Goal: Transaction & Acquisition: Purchase product/service

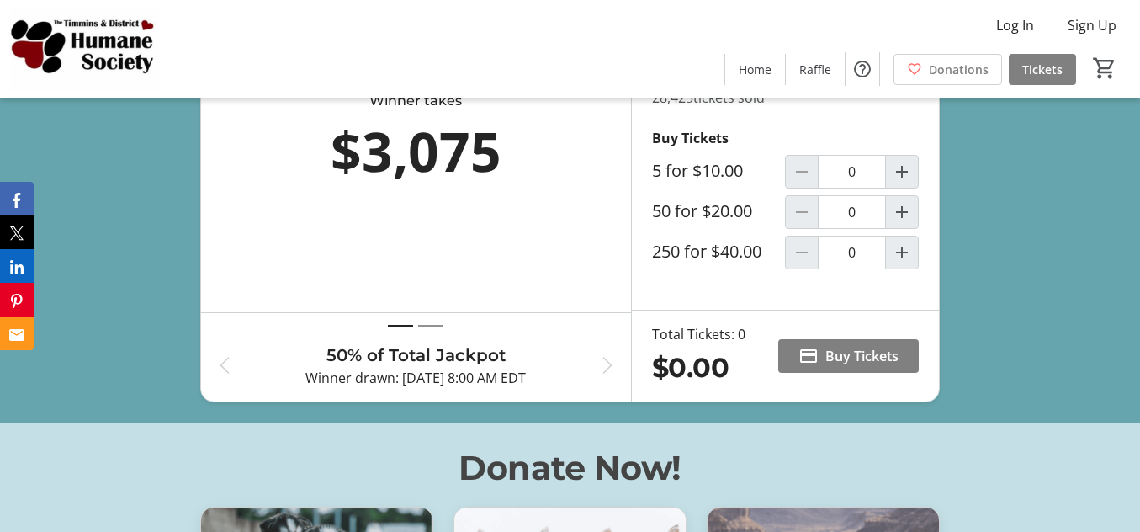
scroll to position [683, 0]
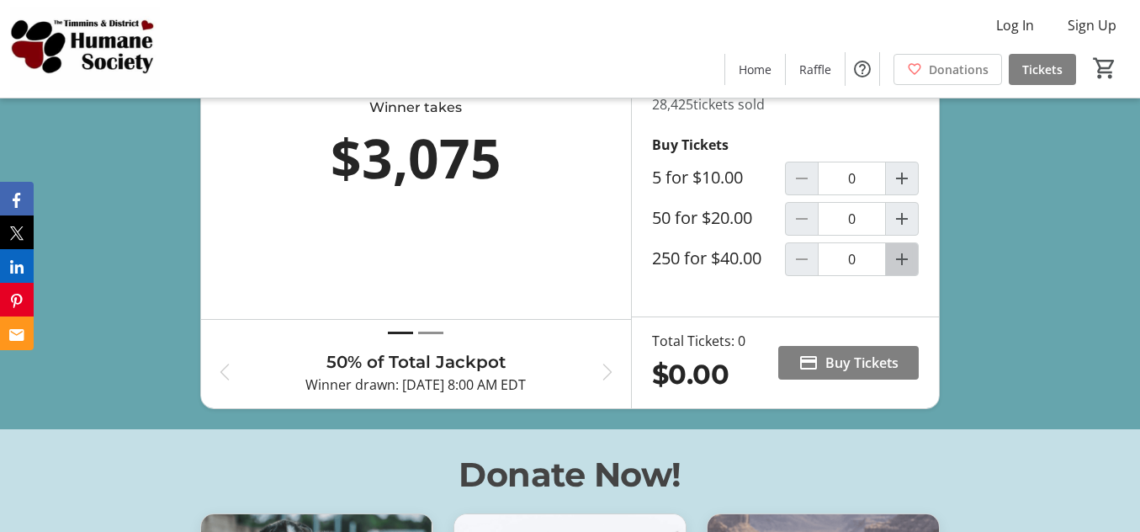
click at [902, 269] on mat-icon "Increment by one" at bounding box center [902, 259] width 20 height 20
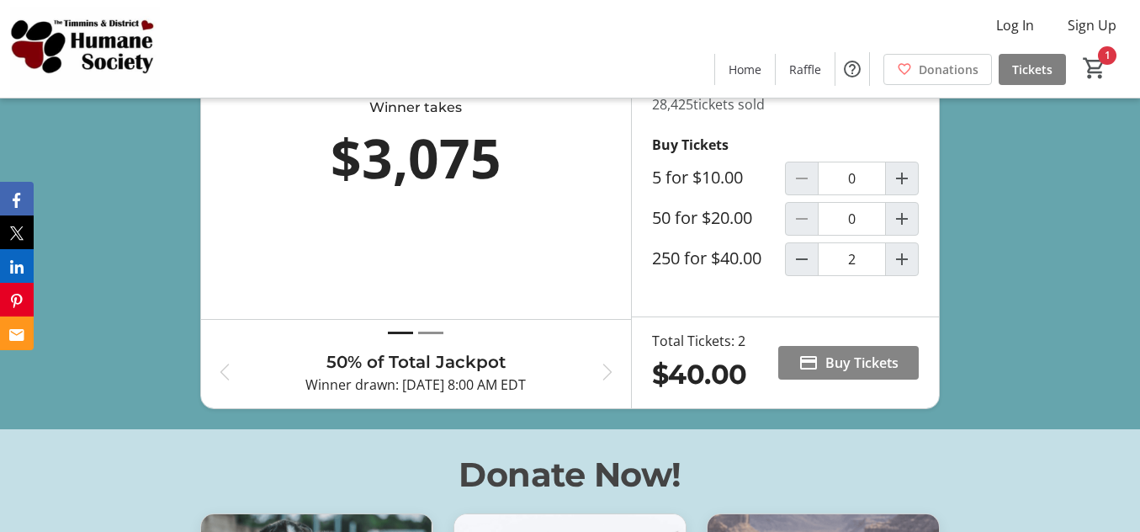
type input "1"
click at [859, 373] on span "Buy Tickets" at bounding box center [861, 362] width 73 height 20
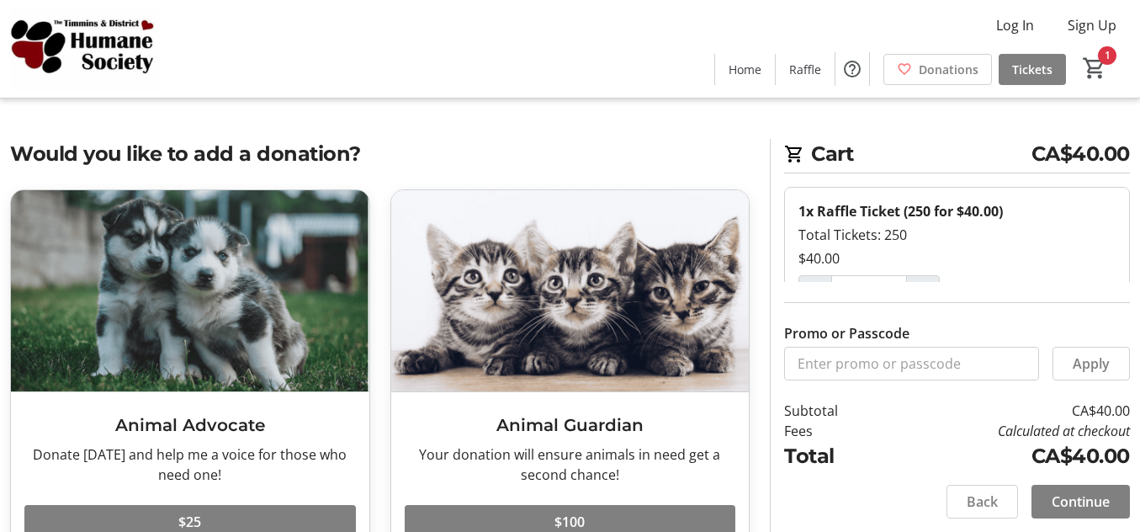
scroll to position [439, 0]
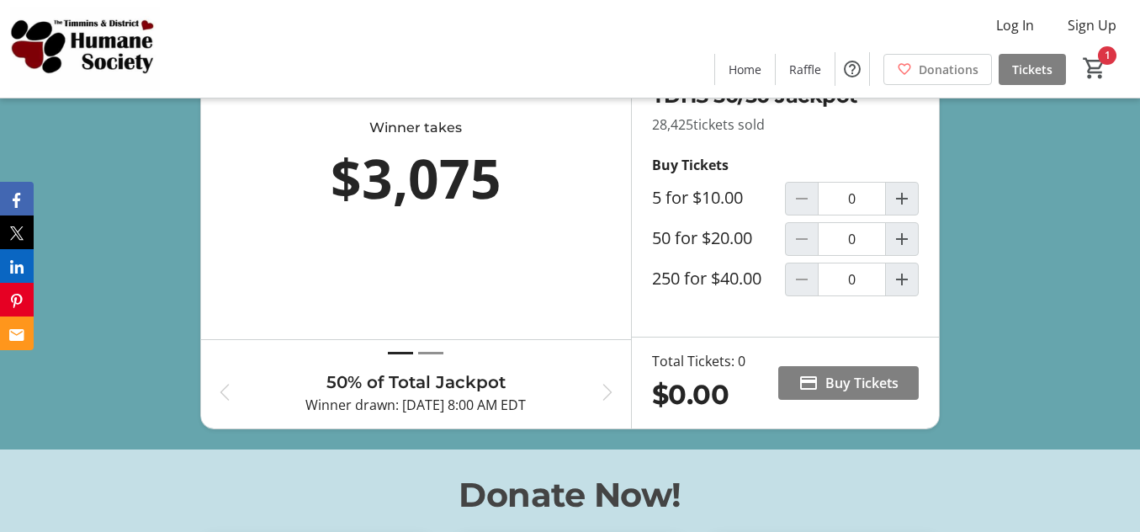
scroll to position [683, 0]
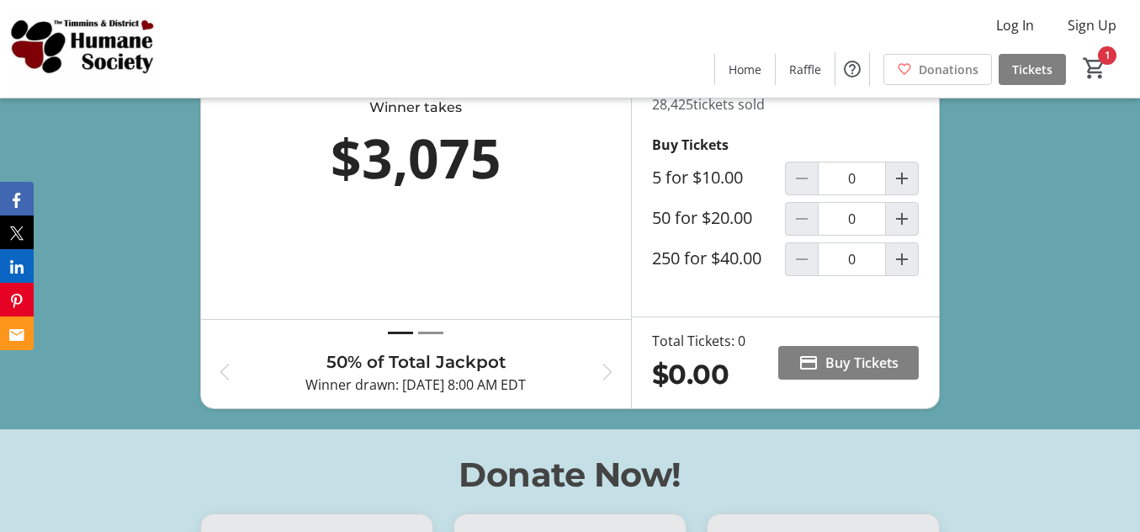
type input "1"
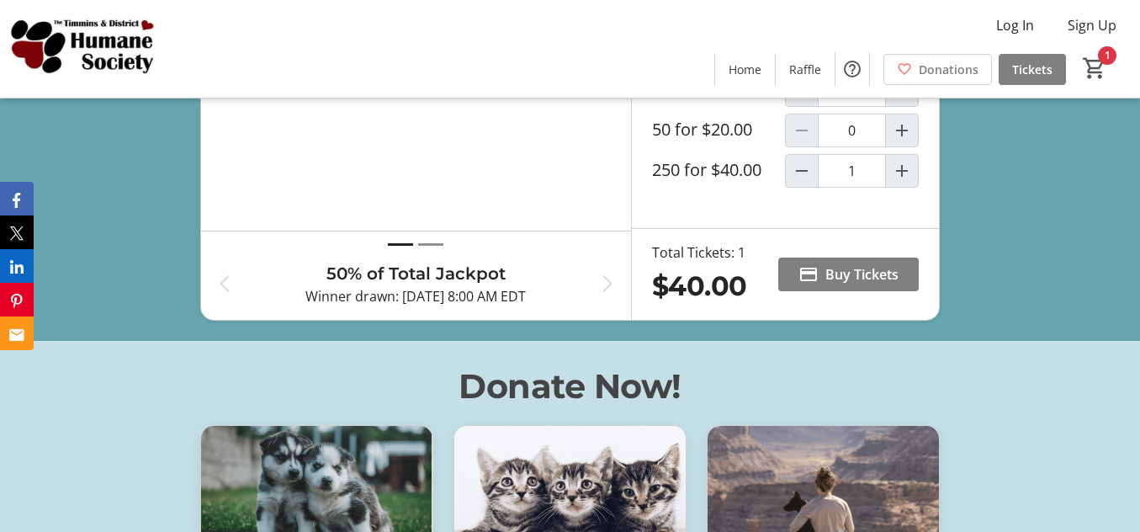
scroll to position [774, 0]
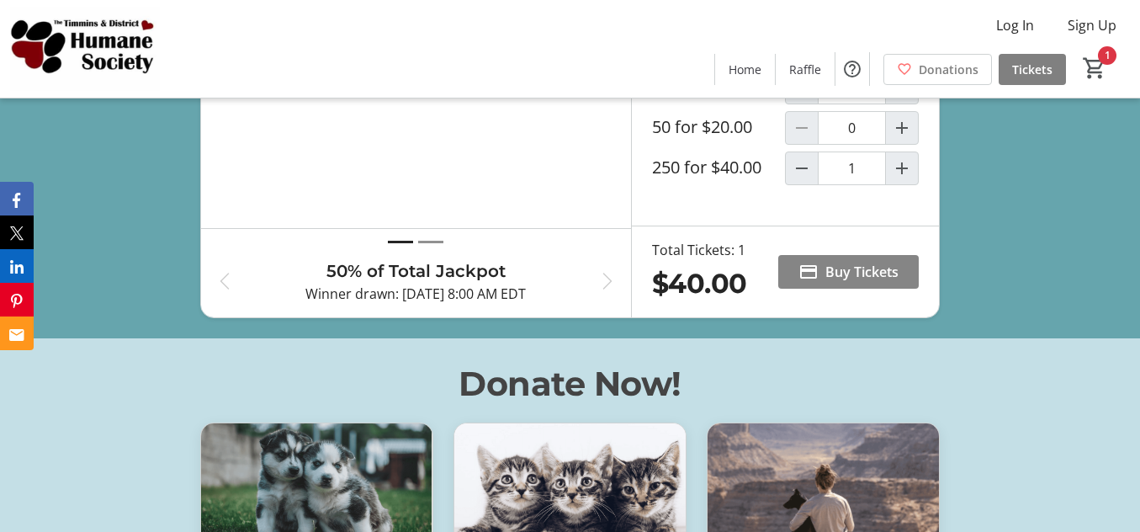
click at [855, 282] on span "Buy Tickets" at bounding box center [861, 272] width 73 height 20
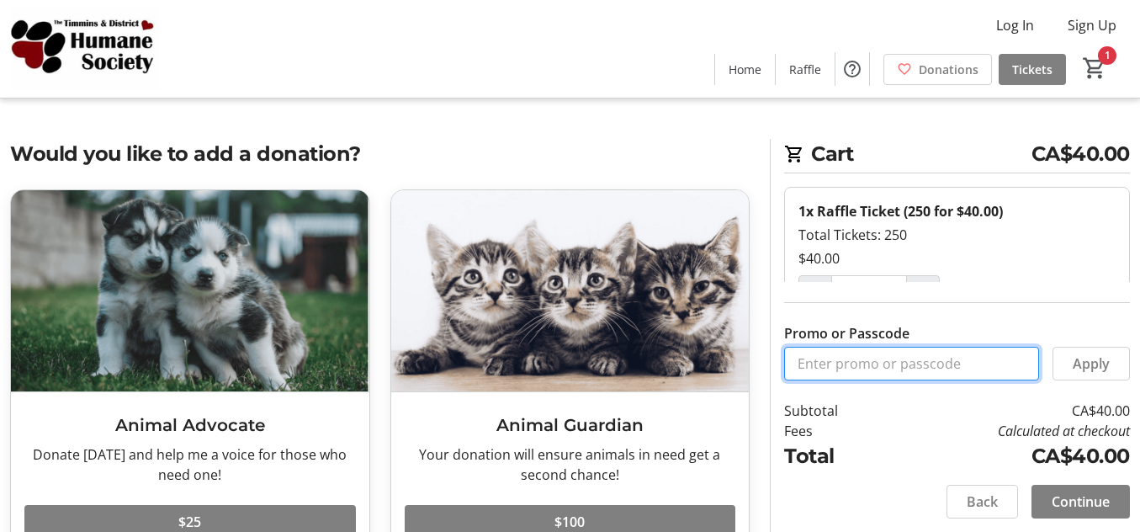
click at [947, 362] on input "Promo or Passcode" at bounding box center [911, 364] width 255 height 34
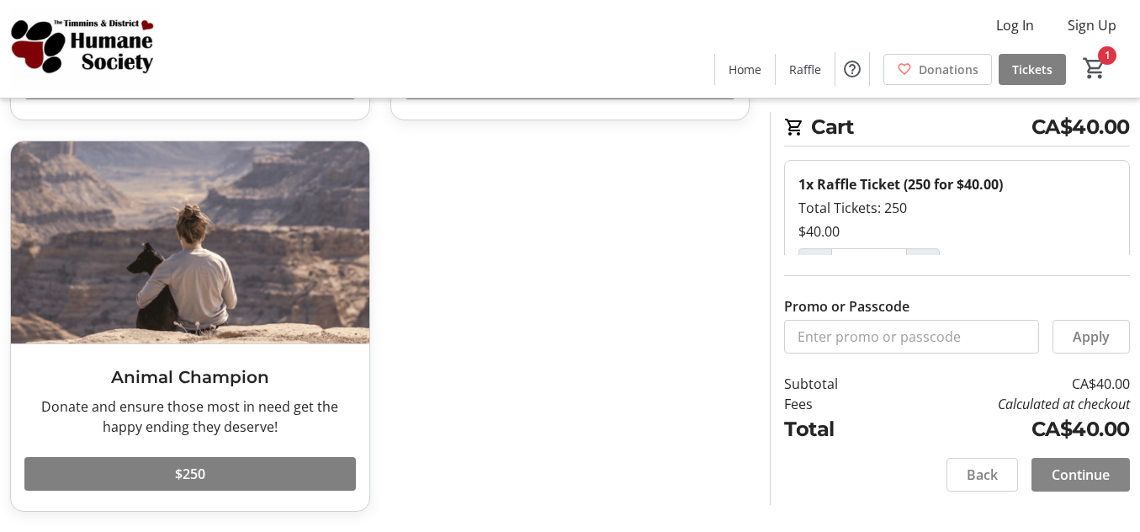
click at [1072, 468] on span "Continue" at bounding box center [1080, 474] width 58 height 20
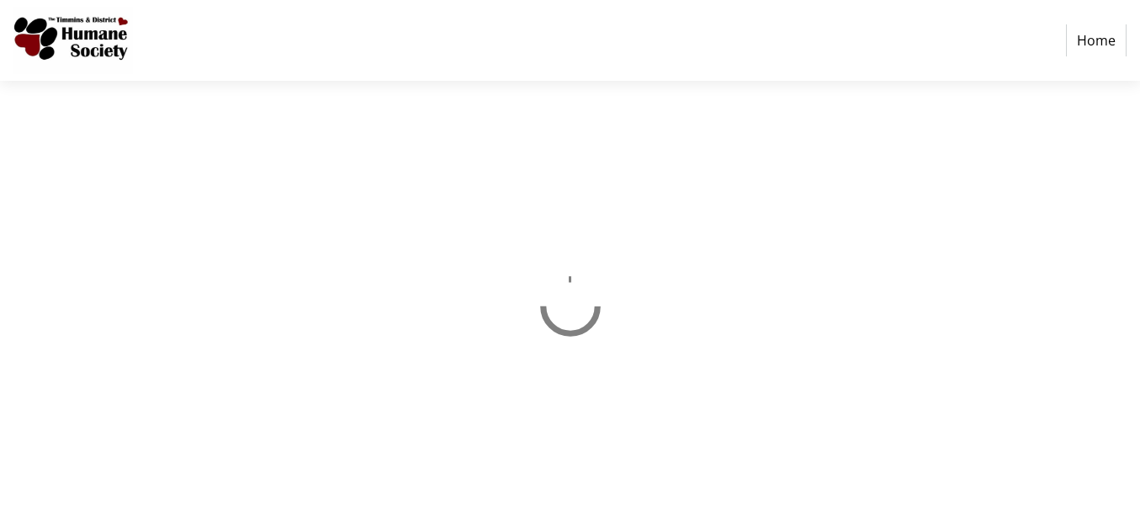
select select "CA"
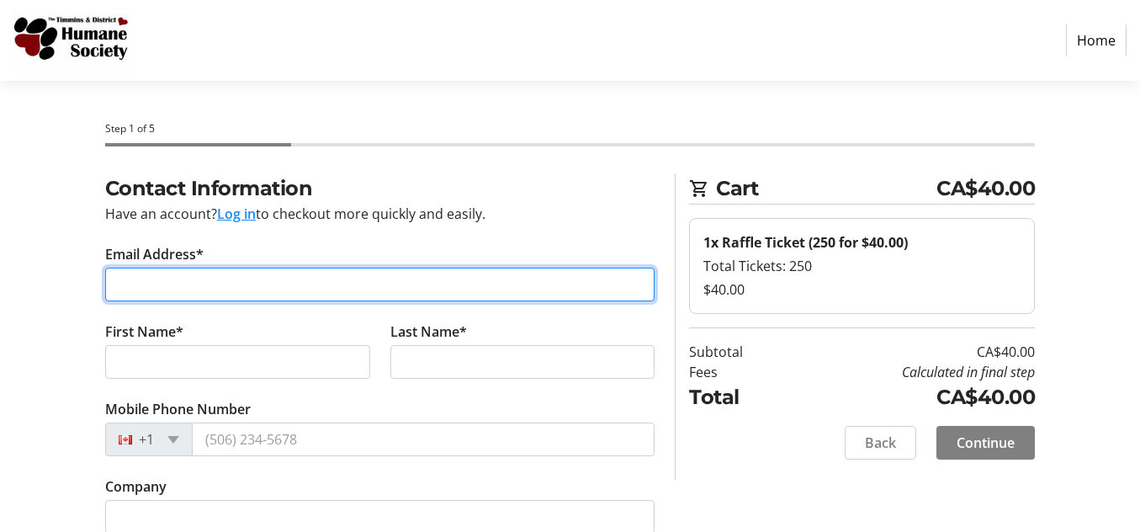
click at [351, 285] on input "Email Address*" at bounding box center [380, 284] width 550 height 34
type input "[EMAIL_ADDRESS][DOMAIN_NAME]"
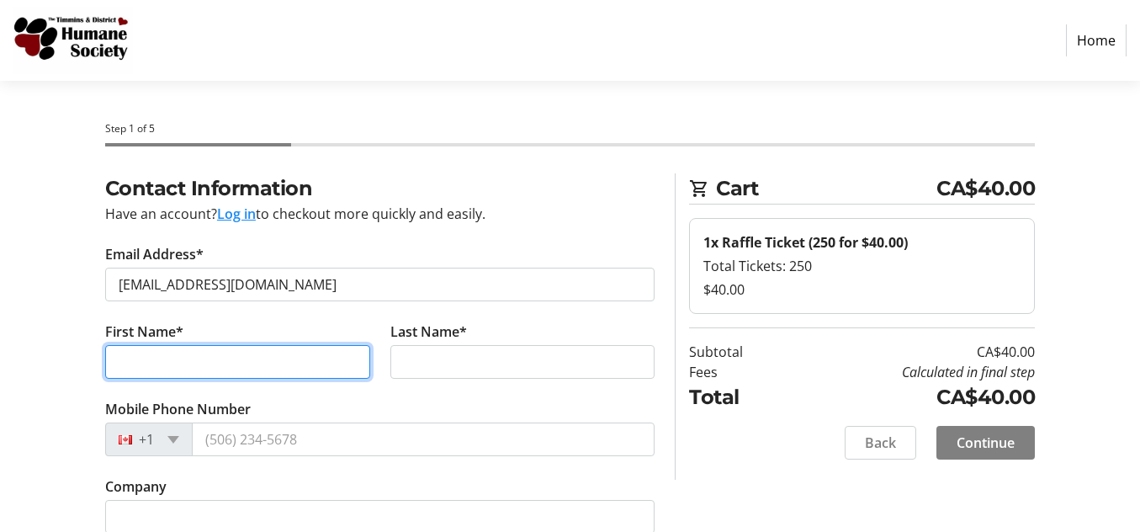
type input "[PERSON_NAME]"
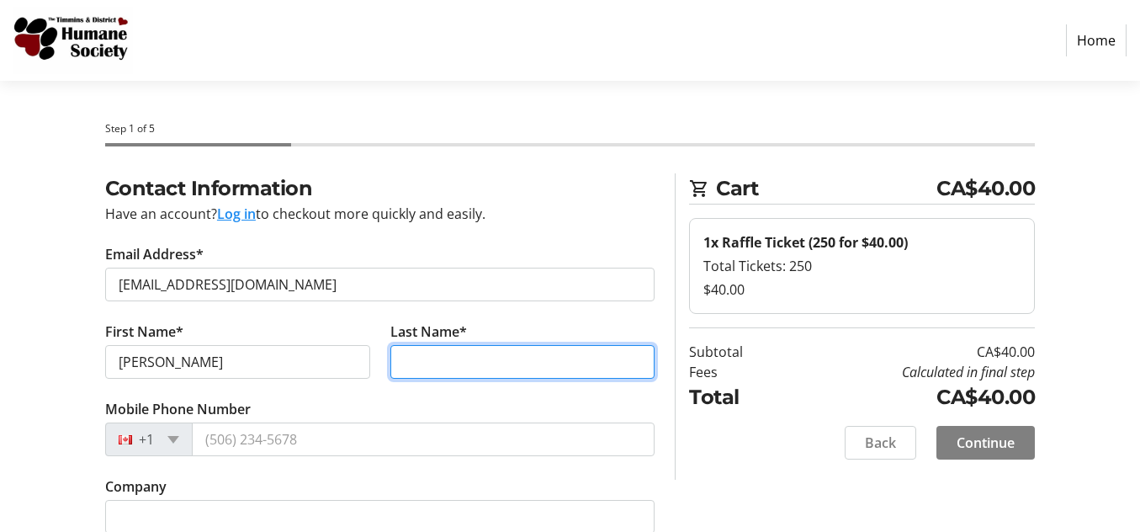
type input "Linklater"
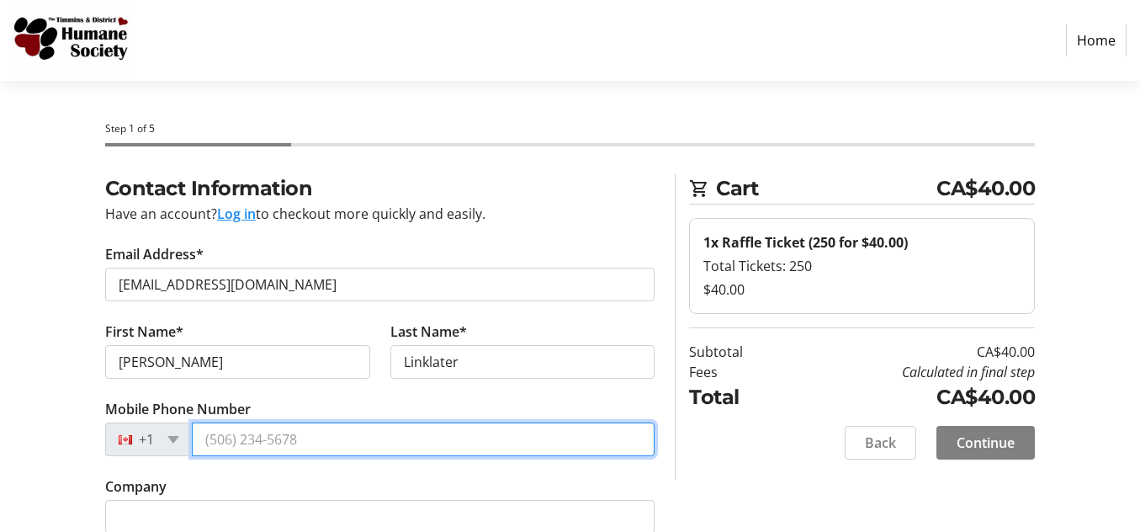
type input "[PHONE_NUMBER]"
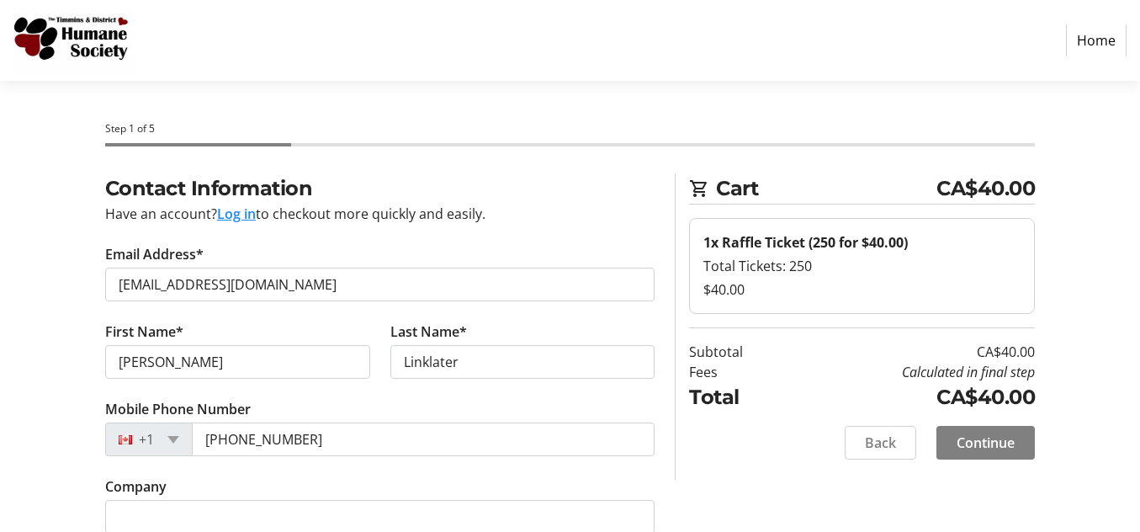
type input "[STREET_ADDRESS]"
type input "Timmins"
select select "ON"
type input "P4N 3A1"
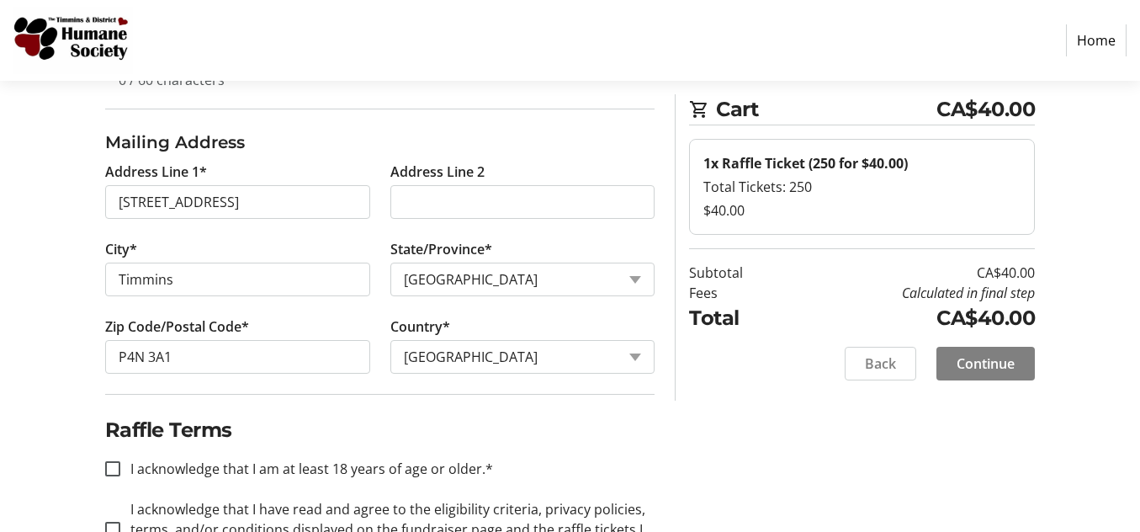
scroll to position [533, 0]
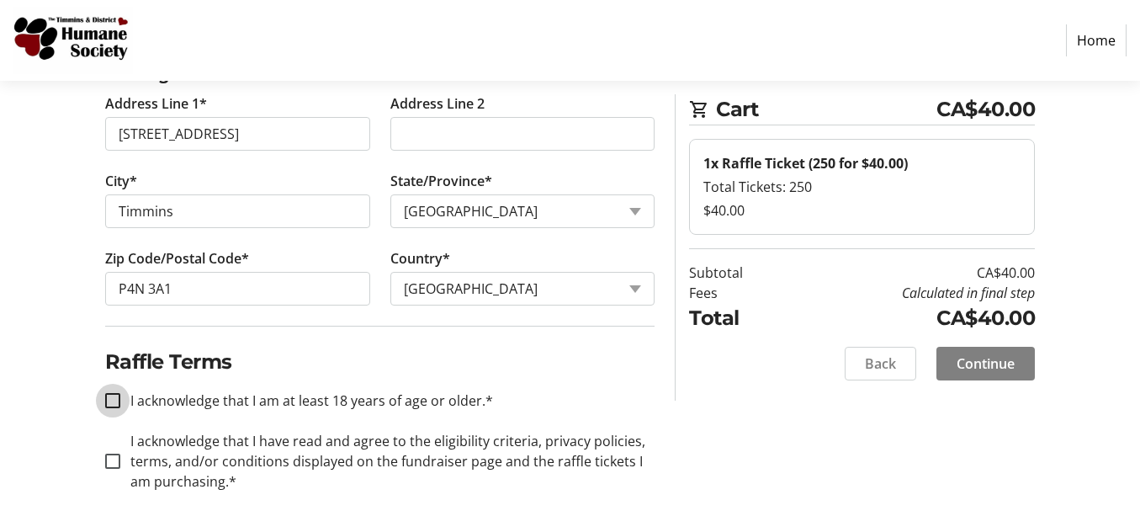
click at [109, 397] on input "I acknowledge that I am at least 18 years of age or older.*" at bounding box center [112, 400] width 15 height 15
checkbox input "true"
click at [113, 455] on input "I acknowledge that I have read and agree to the eligibility criteria, privacy p…" at bounding box center [112, 460] width 15 height 15
checkbox input "true"
click at [995, 355] on span "Continue" at bounding box center [985, 363] width 58 height 20
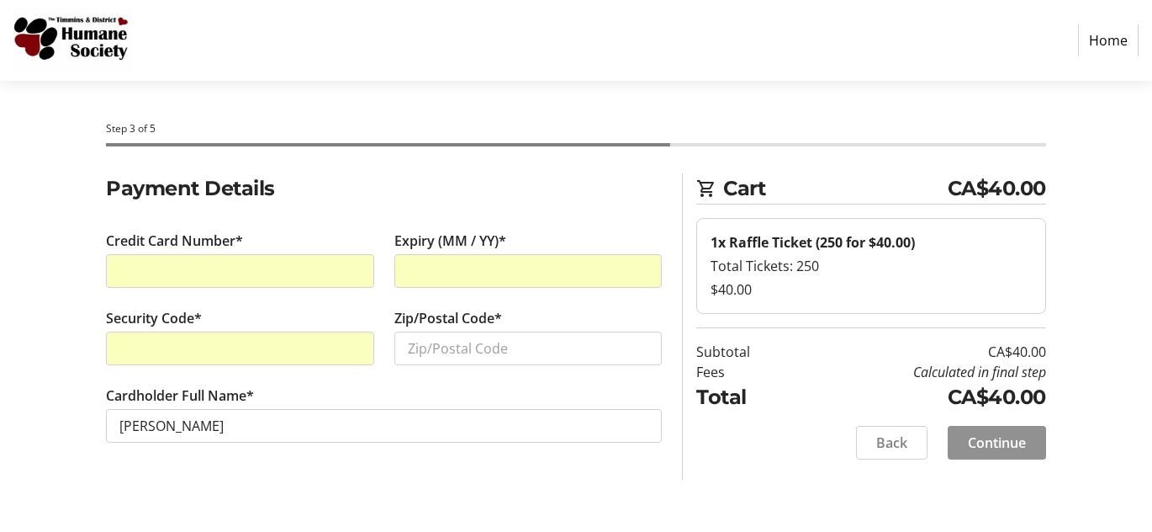
click at [1000, 437] on span "Continue" at bounding box center [997, 442] width 58 height 20
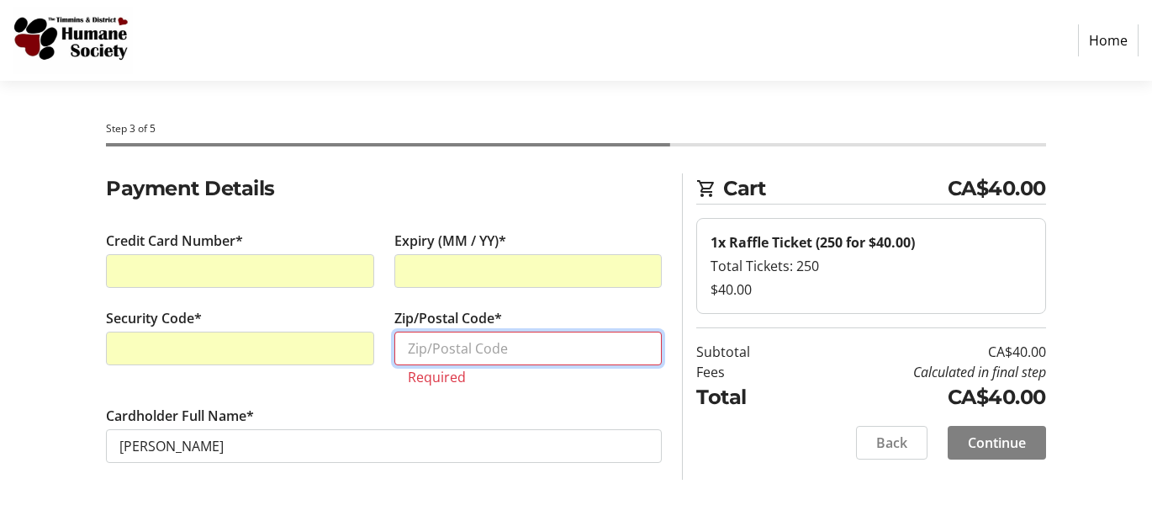
click at [474, 352] on input "Zip/Postal Code*" at bounding box center [528, 348] width 268 height 34
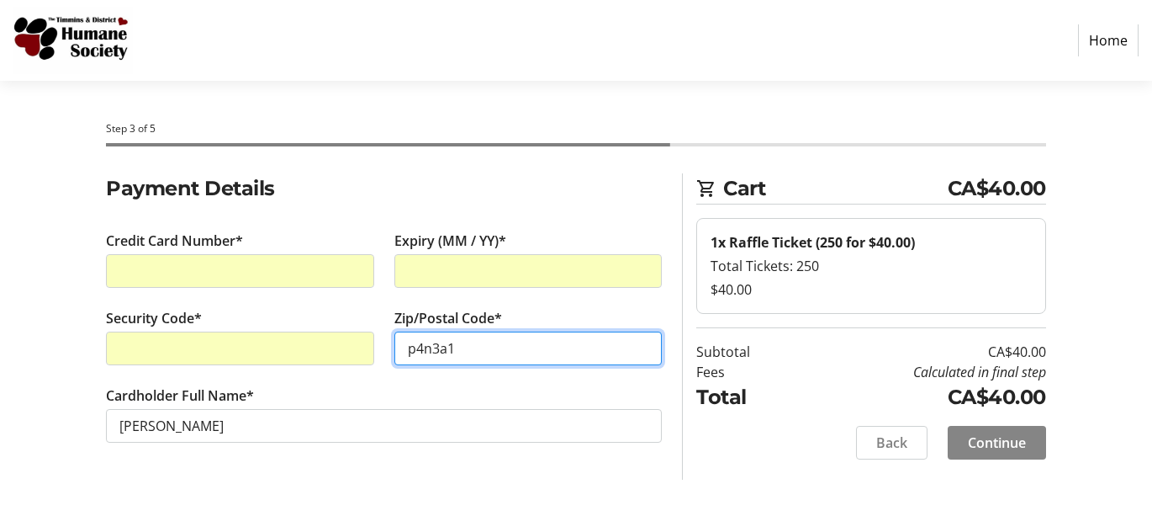
type input "p4n3a1"
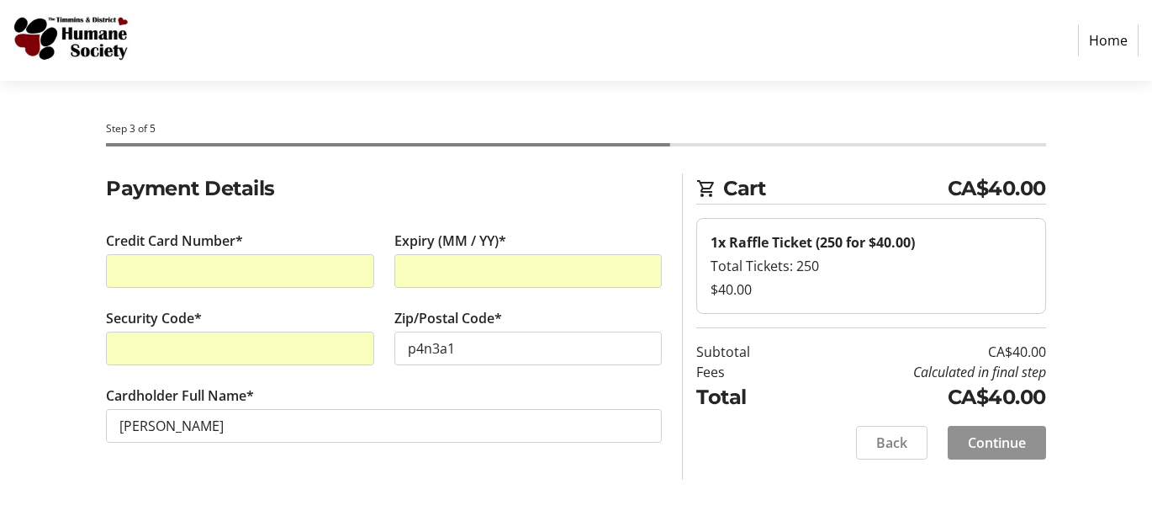
click at [995, 436] on span "Continue" at bounding box center [997, 442] width 58 height 20
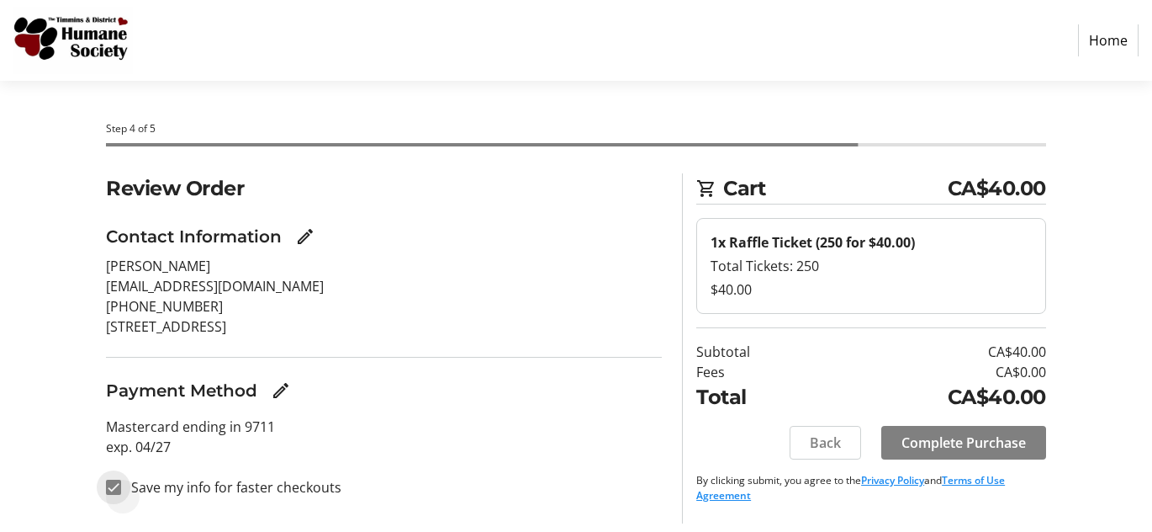
click at [114, 482] on input "Save my info for faster checkouts" at bounding box center [113, 486] width 15 height 15
checkbox input "false"
click at [974, 441] on span "Complete Purchase" at bounding box center [964, 442] width 124 height 20
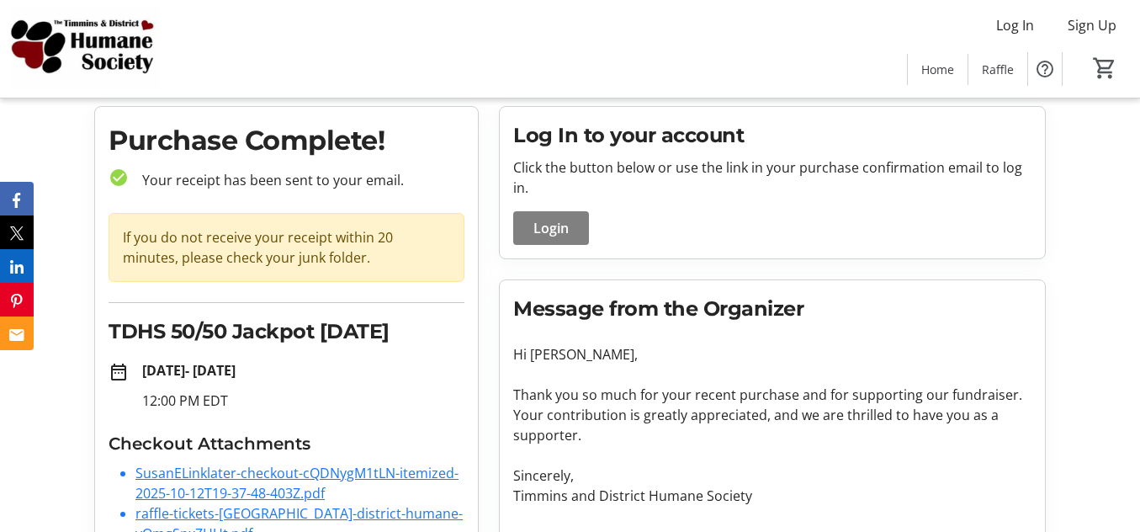
scroll to position [140, 0]
